Goal: Check status: Check status

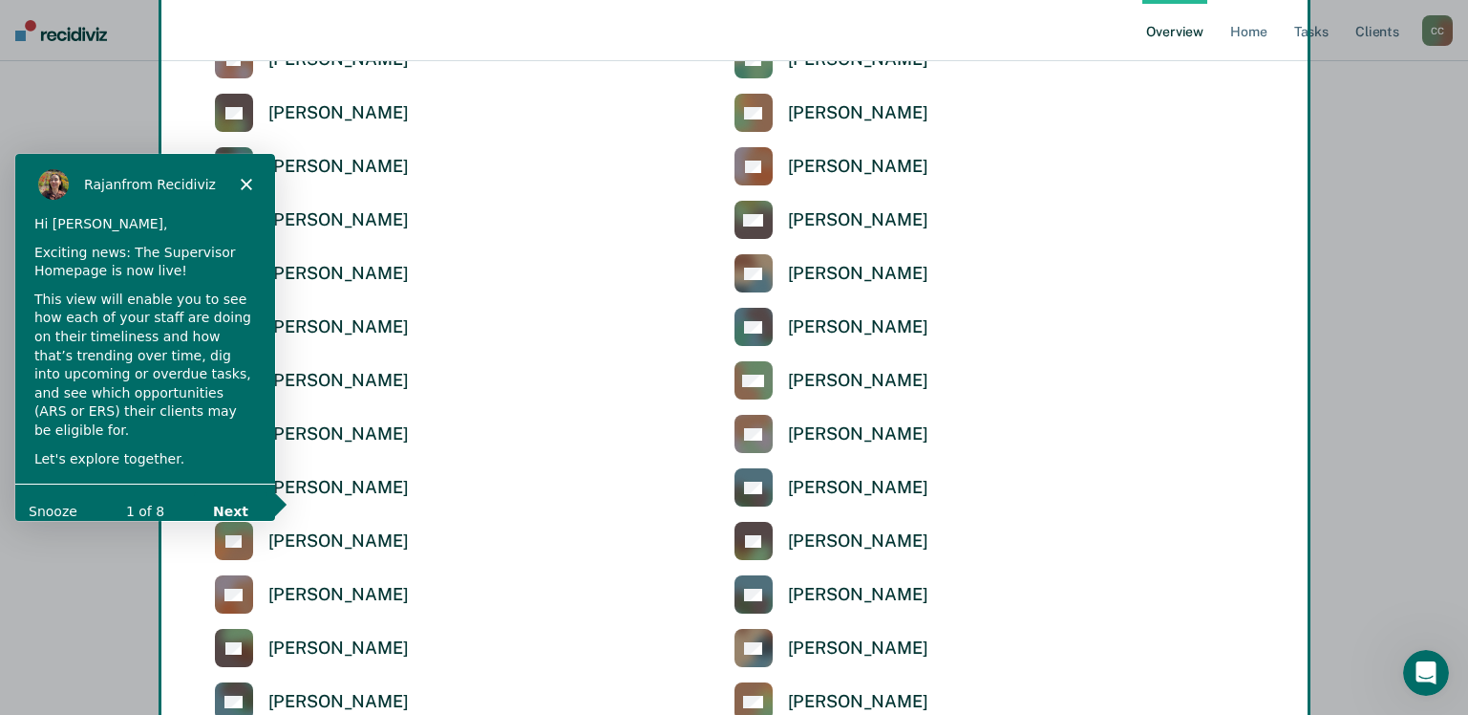
scroll to position [4410, 0]
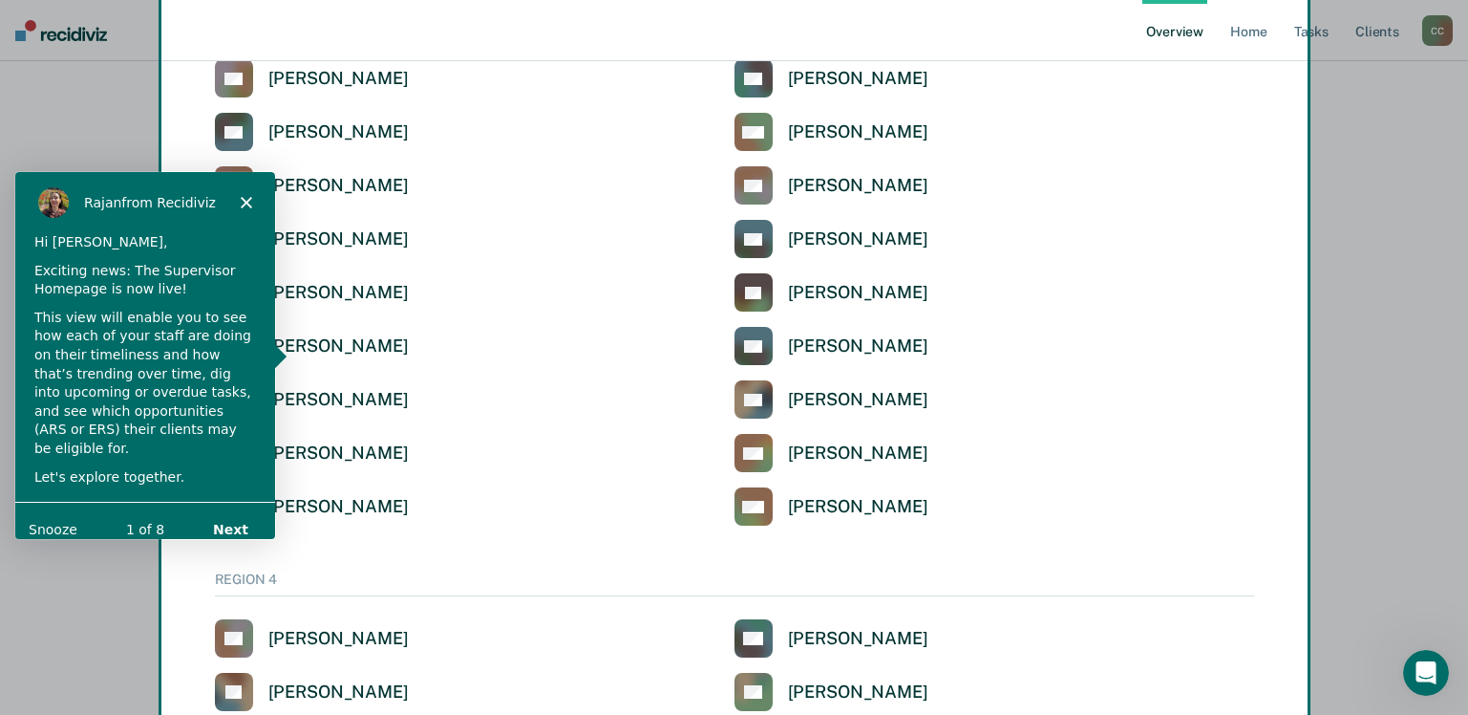
click at [244, 199] on polygon "Close" at bounding box center [245, 200] width 11 height 11
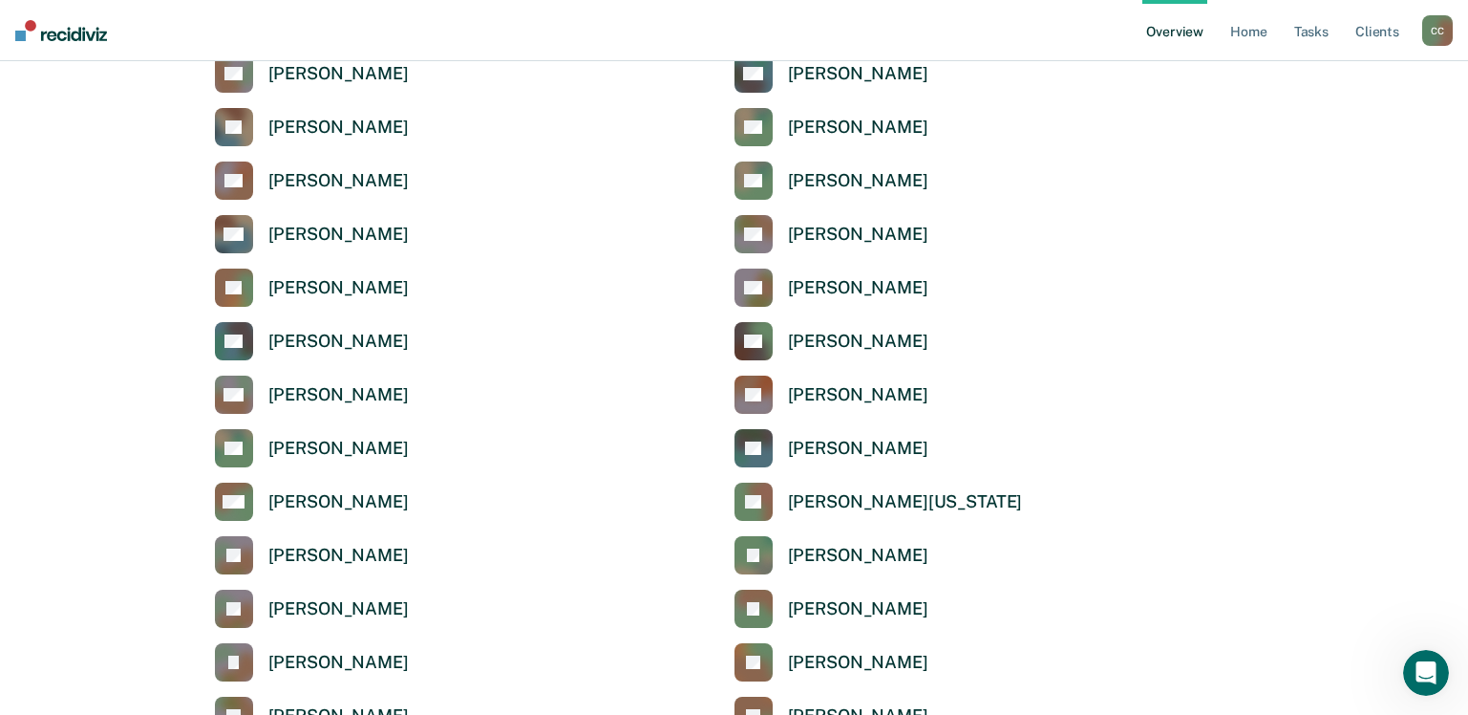
scroll to position [4983, 0]
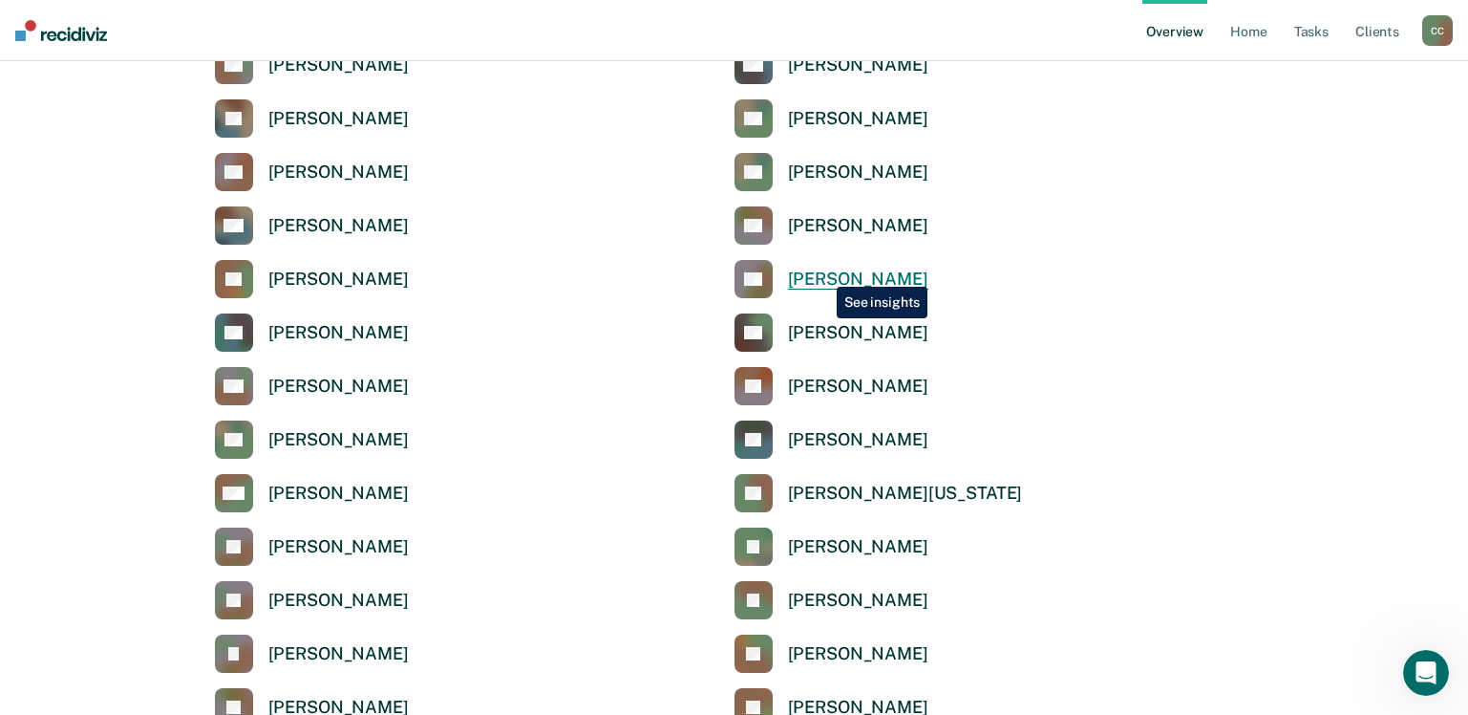
click at [823, 272] on div "[PERSON_NAME]" at bounding box center [858, 279] width 140 height 22
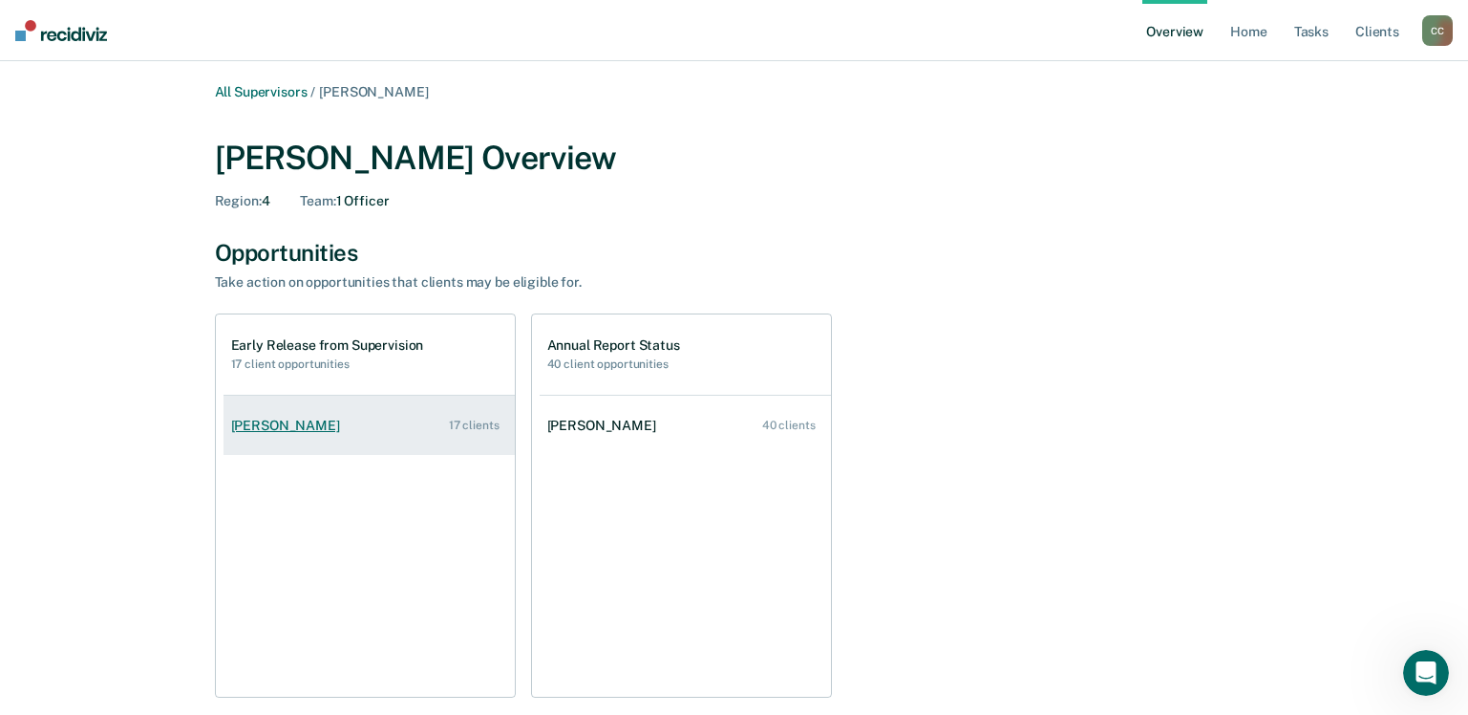
click at [295, 430] on div "[PERSON_NAME]" at bounding box center [289, 426] width 117 height 16
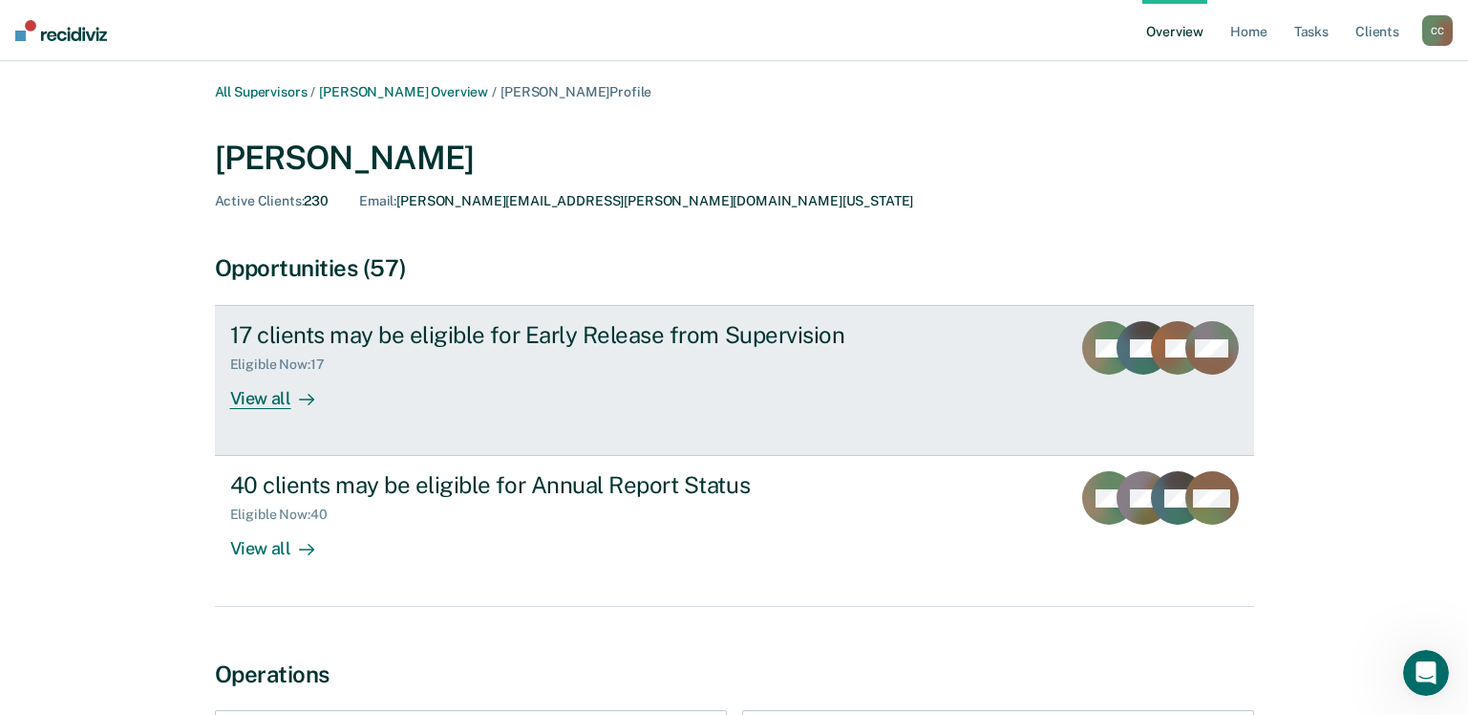
click at [268, 394] on div "View all" at bounding box center [283, 391] width 107 height 37
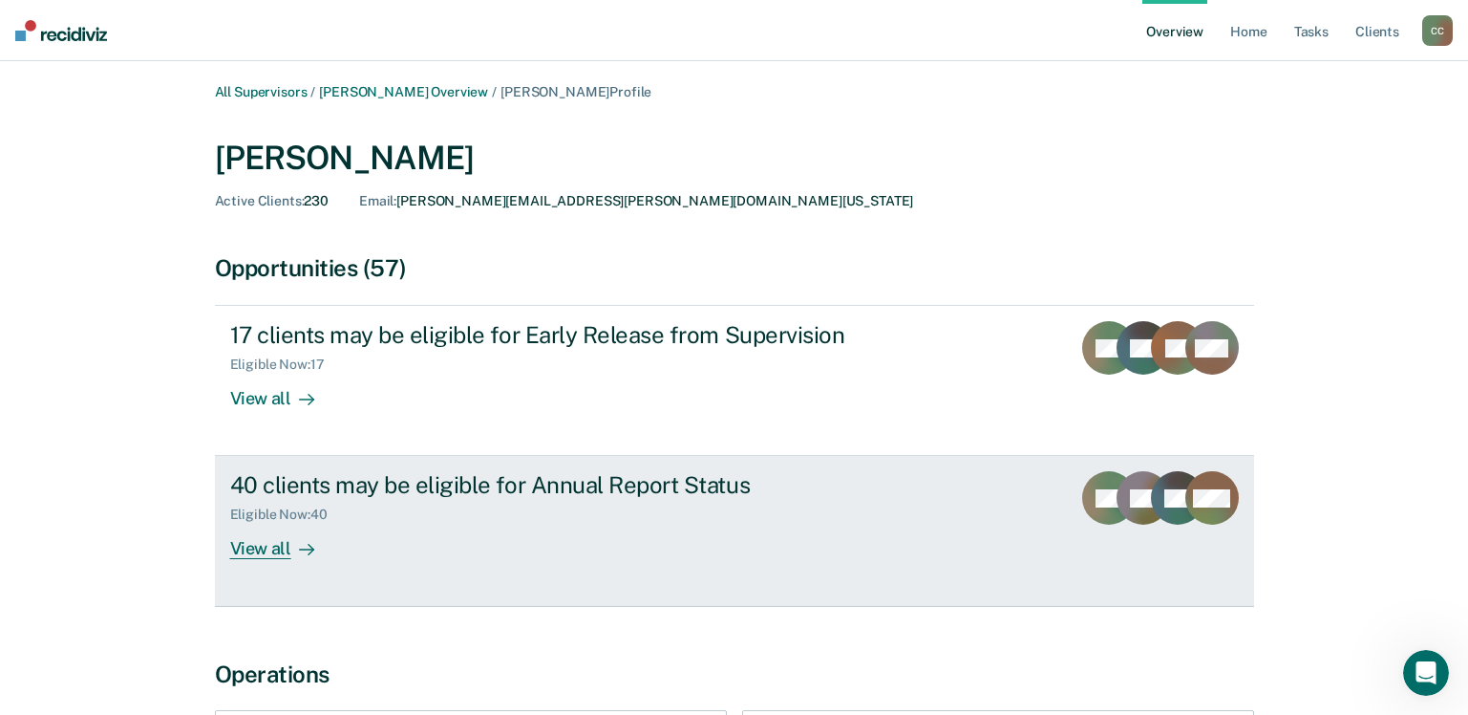
click at [268, 551] on div "View all" at bounding box center [283, 541] width 107 height 37
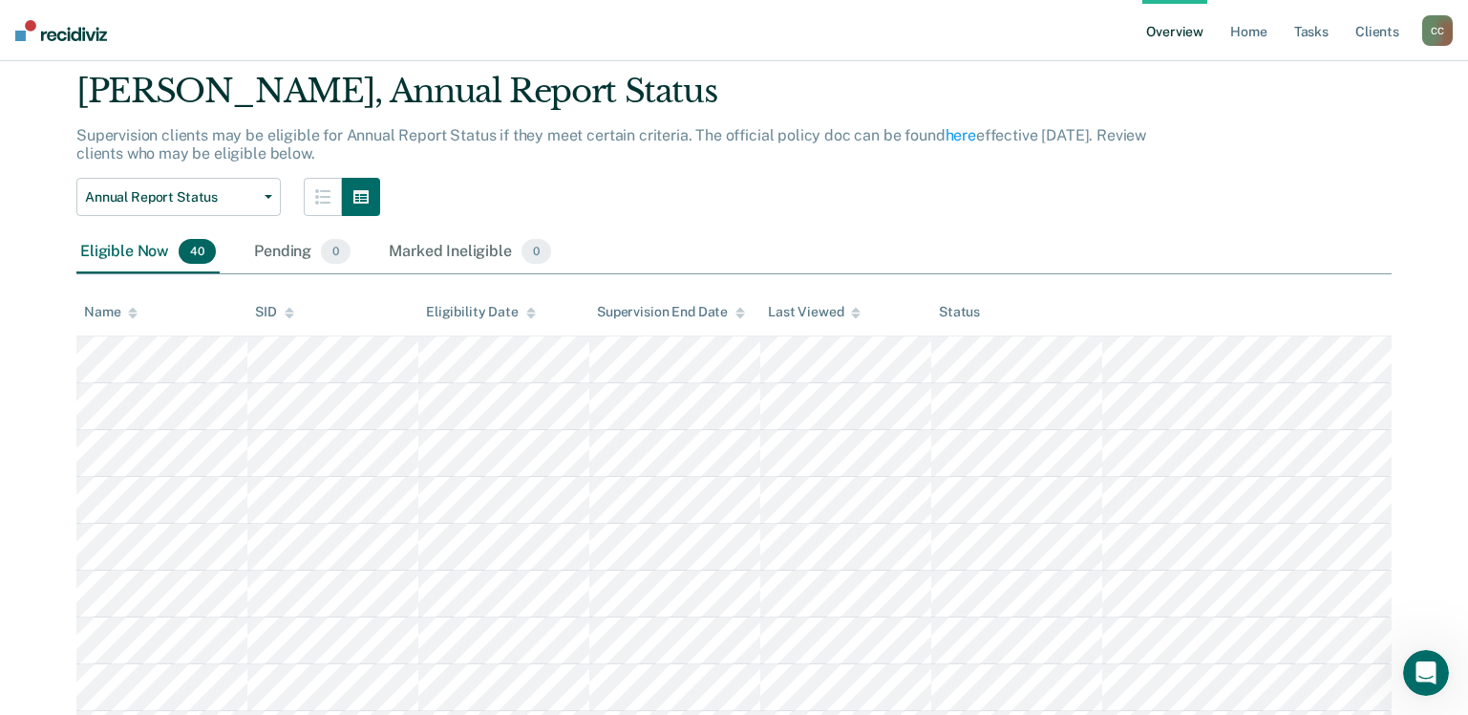
scroll to position [191, 0]
